Goal: Task Accomplishment & Management: Manage account settings

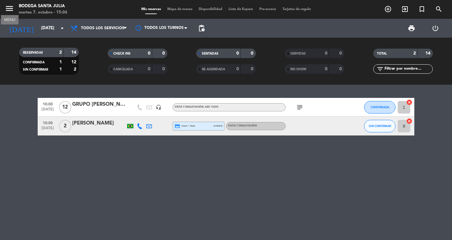
click at [10, 8] on icon "menu" at bounding box center [9, 8] width 9 height 9
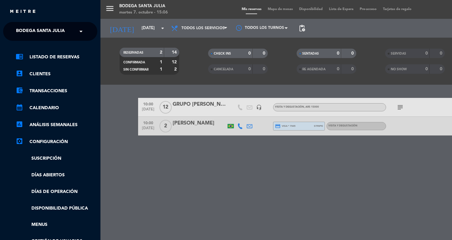
click at [40, 25] on span "Bodega Santa Julia" at bounding box center [40, 31] width 49 height 13
click at [152, 172] on div "menu Bodega Santa [PERSON_NAME][DATE] 7. octubre - 15:06 Mis reservas Mapa de m…" at bounding box center [327, 120] width 452 height 240
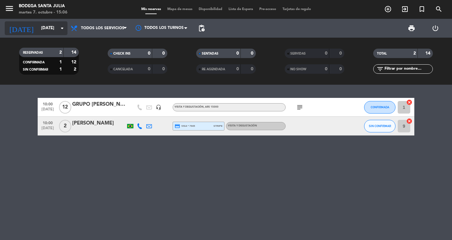
click at [40, 25] on input "[DATE]" at bounding box center [65, 28] width 55 height 11
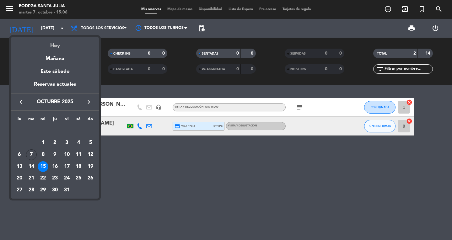
click at [53, 47] on div "Hoy" at bounding box center [55, 43] width 88 height 13
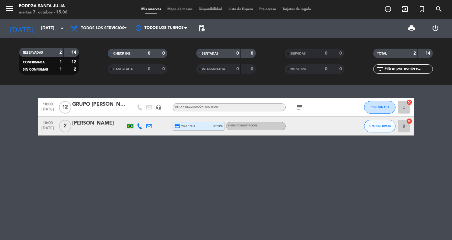
type input "[DATE]"
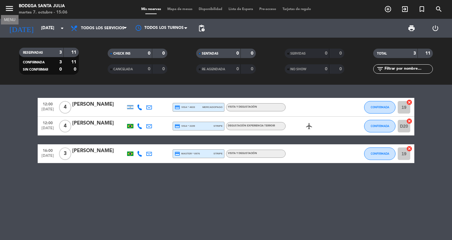
click at [13, 7] on icon "menu" at bounding box center [9, 8] width 9 height 9
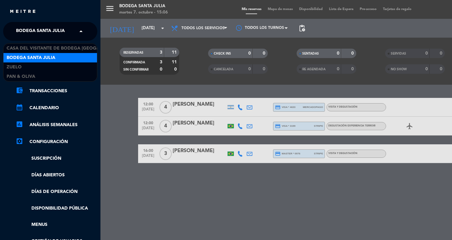
click at [52, 35] on span "Bodega Santa Julia" at bounding box center [40, 31] width 49 height 13
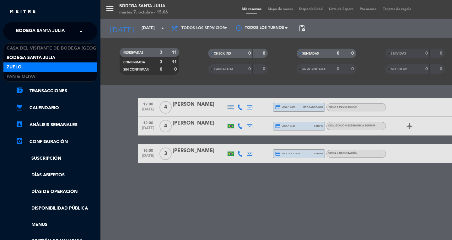
click at [46, 65] on div "Zuelo" at bounding box center [50, 67] width 94 height 9
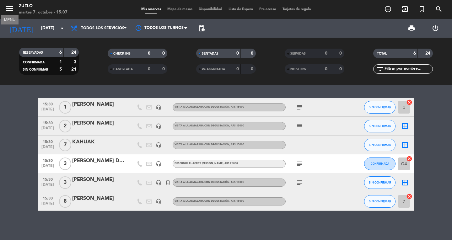
click at [10, 7] on icon "menu" at bounding box center [9, 8] width 9 height 9
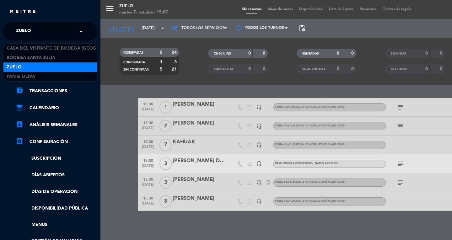
click at [39, 32] on div "× Zuelo" at bounding box center [27, 31] width 27 height 13
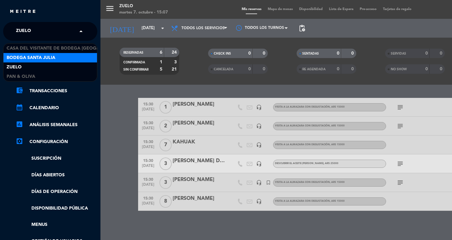
click at [38, 55] on span "Bodega Santa Julia" at bounding box center [31, 57] width 49 height 7
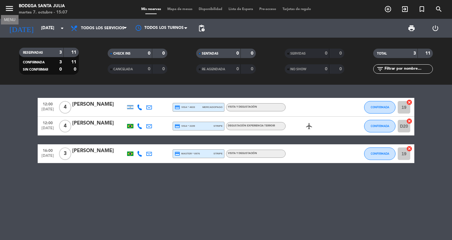
click at [10, 9] on icon "menu" at bounding box center [9, 8] width 9 height 9
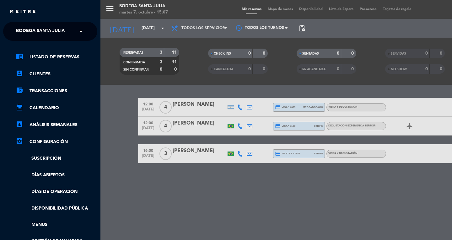
click at [44, 34] on span "Bodega Santa Julia" at bounding box center [40, 31] width 49 height 13
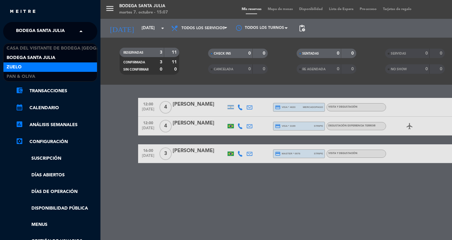
click at [46, 67] on div "Zuelo" at bounding box center [50, 67] width 94 height 9
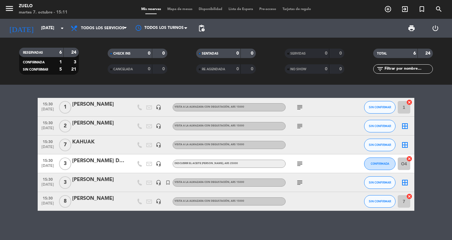
click at [4, 8] on div "menu Zuelo [DATE] 7. octubre - 15:11" at bounding box center [56, 9] width 113 height 15
click at [10, 8] on icon "menu" at bounding box center [9, 8] width 9 height 9
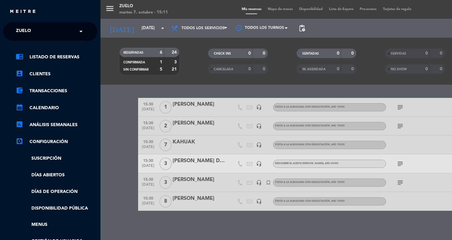
click at [23, 28] on span "Zuelo" at bounding box center [23, 31] width 15 height 13
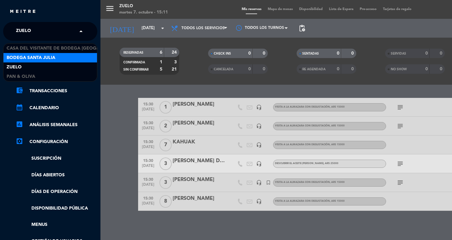
click at [27, 55] on span "Bodega Santa Julia" at bounding box center [31, 57] width 49 height 7
